Goal: Task Accomplishment & Management: Use online tool/utility

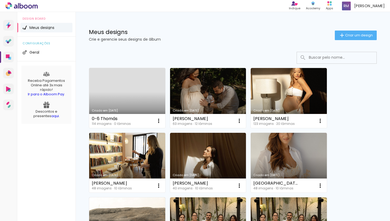
click at [123, 100] on link "Criado em [DATE]" at bounding box center [127, 98] width 76 height 60
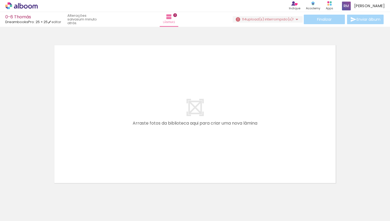
click at [43, 206] on div at bounding box center [53, 203] width 26 height 26
click at [294, 18] on iron-icon at bounding box center [297, 19] width 6 height 6
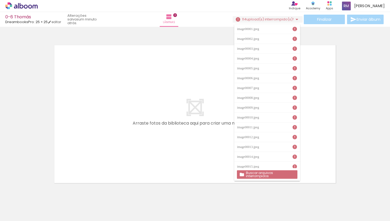
click at [0, 0] on slot "Buscar arquivos interrompidos" at bounding box center [0, 0] width 0 height 0
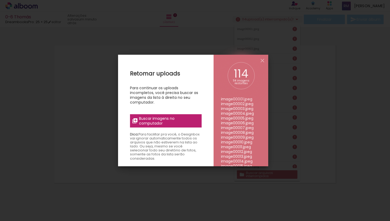
click at [168, 120] on span "Buscar imagens no computador" at bounding box center [168, 121] width 59 height 10
click at [0, 0] on input "file" at bounding box center [0, 0] width 0 height 0
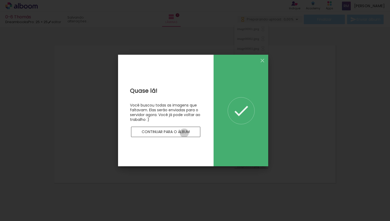
click at [0, 0] on slot "Continuar para o álbum" at bounding box center [0, 0] width 0 height 0
